Goal: Find specific page/section: Find specific page/section

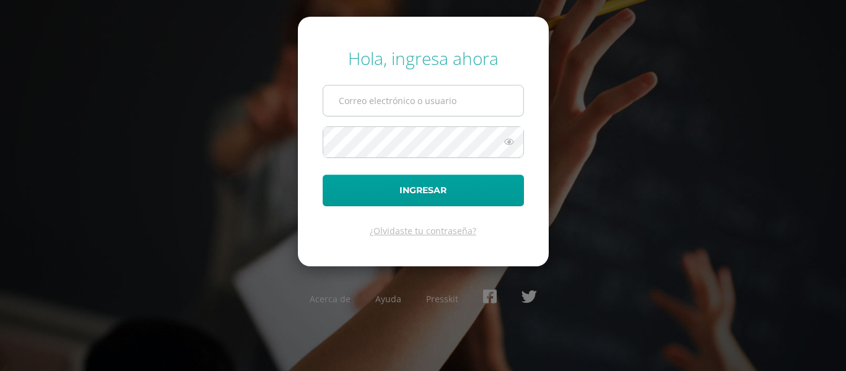
type input "[EMAIL_ADDRESS][DOMAIN_NAME]"
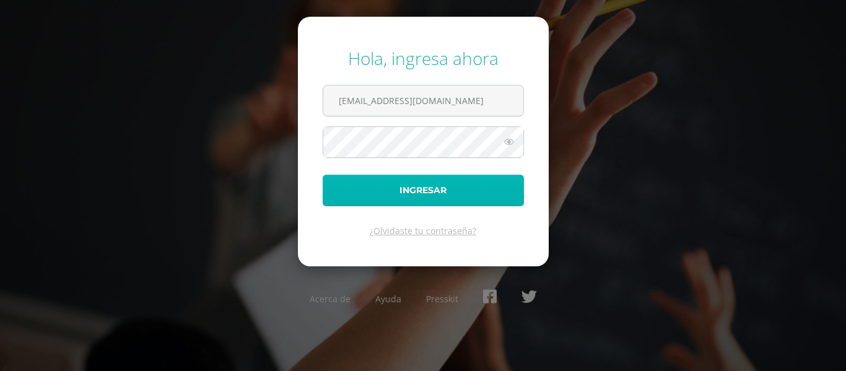
click at [440, 186] on button "Ingresar" at bounding box center [423, 191] width 201 height 32
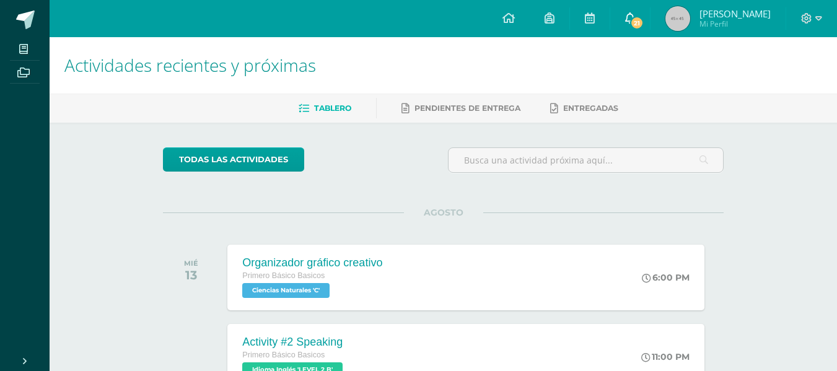
click at [641, 22] on span "21" at bounding box center [637, 23] width 14 height 14
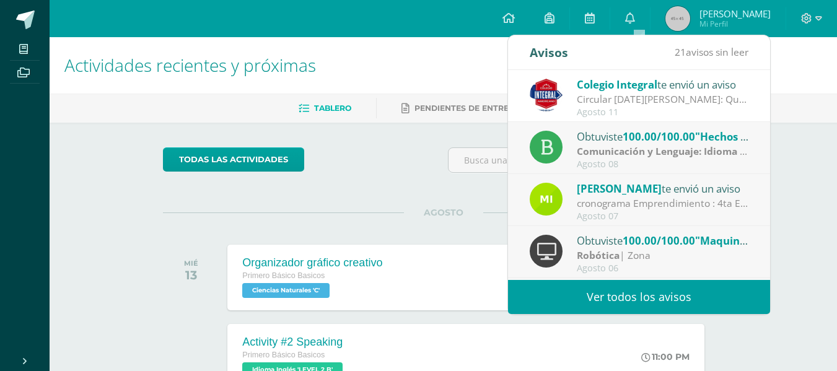
click at [712, 87] on div "Colegio Integral te envió un aviso" at bounding box center [663, 84] width 172 height 16
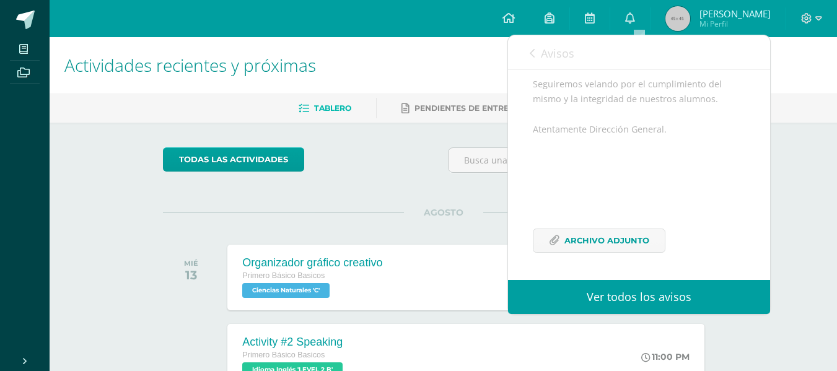
scroll to position [229, 0]
click at [600, 234] on span "Archivo Adjunto" at bounding box center [606, 240] width 85 height 23
